Goal: Navigation & Orientation: Find specific page/section

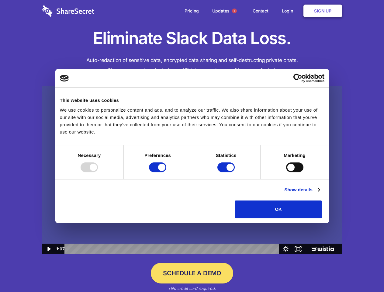
click at [192, 146] on img at bounding box center [192, 170] width 300 height 169
click at [98, 172] on div at bounding box center [89, 167] width 17 height 10
click at [166, 172] on input "Preferences" at bounding box center [157, 167] width 17 height 10
checkbox input "false"
click at [227, 172] on input "Statistics" at bounding box center [225, 167] width 17 height 10
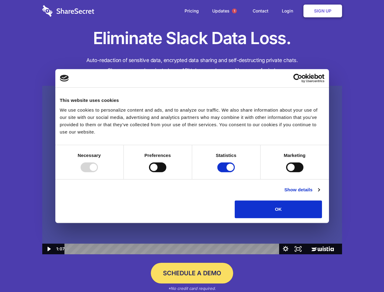
checkbox input "false"
click at [286, 172] on input "Marketing" at bounding box center [294, 167] width 17 height 10
checkbox input "true"
click at [319, 193] on link "Show details" at bounding box center [301, 189] width 35 height 7
click at [0, 0] on div "Necessary cookies help make a website usable by enabling basic functions like p…" at bounding box center [0, 0] width 0 height 0
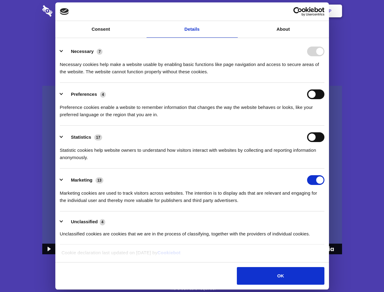
click at [234, 11] on span "1" at bounding box center [234, 11] width 5 height 5
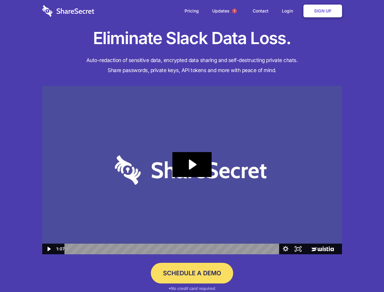
click at [192, 170] on icon "Play Video: Sharesecret Slack Extension" at bounding box center [191, 164] width 39 height 25
